Goal: Task Accomplishment & Management: Use online tool/utility

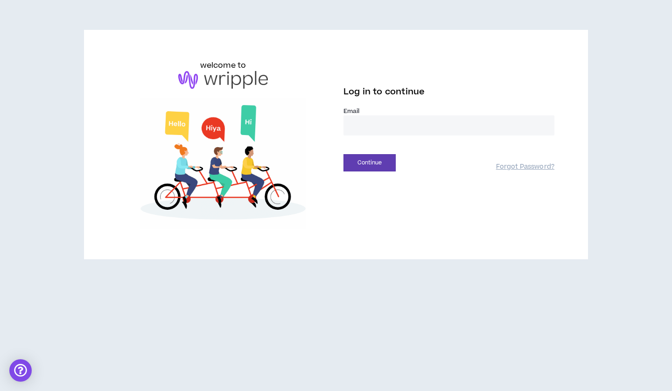
type input "**********"
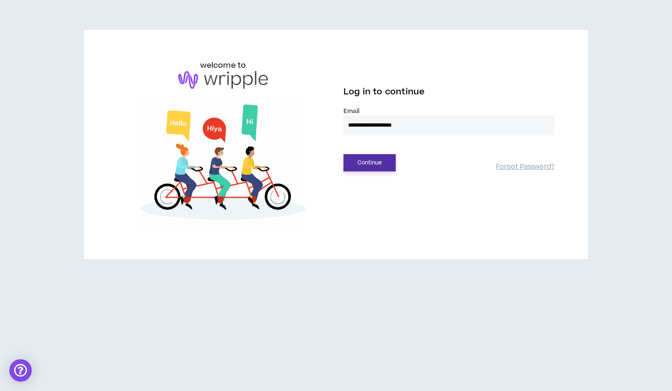
click at [367, 161] on button "Continue" at bounding box center [370, 162] width 52 height 17
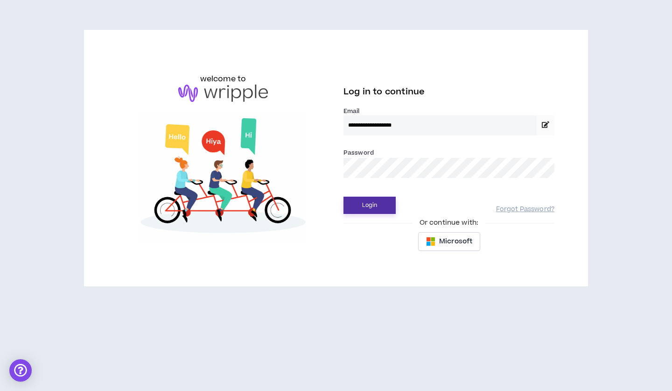
click at [360, 203] on button "Login" at bounding box center [370, 205] width 52 height 17
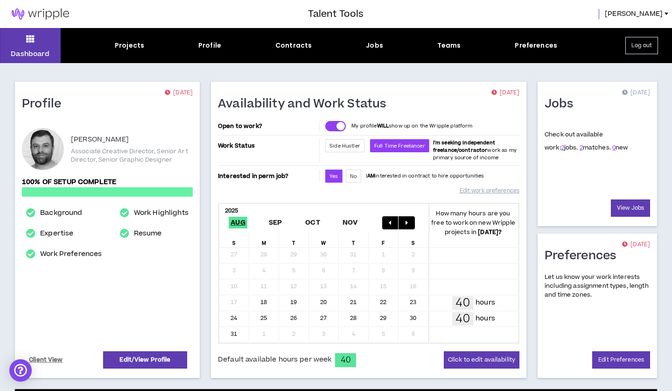
click at [382, 44] on div "Projects Profile Contracts Jobs Teams Preferences" at bounding box center [336, 46] width 551 height 10
click at [374, 44] on div "Jobs" at bounding box center [374, 46] width 17 height 10
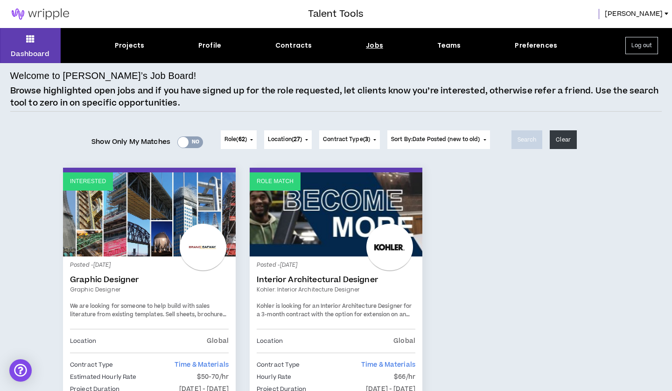
click at [125, 220] on link "Interested" at bounding box center [149, 214] width 173 height 84
